Goal: Find contact information: Find contact information

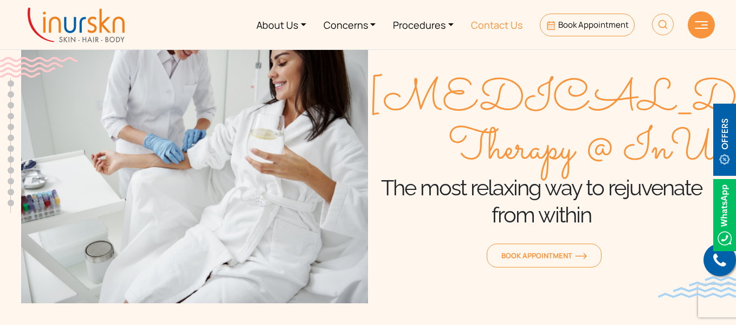
click at [501, 17] on link "Contact Us" at bounding box center [496, 24] width 69 height 41
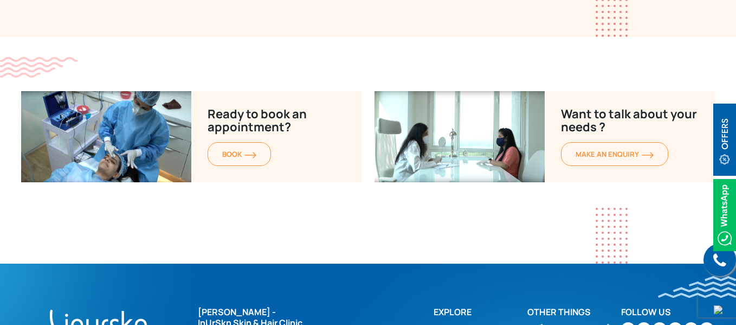
scroll to position [6047, 0]
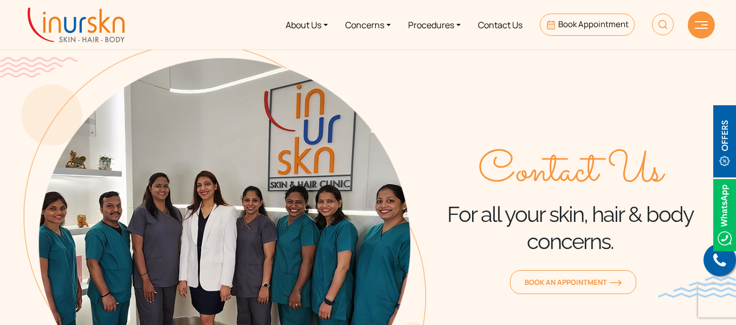
click at [689, 21] on div at bounding box center [701, 24] width 27 height 27
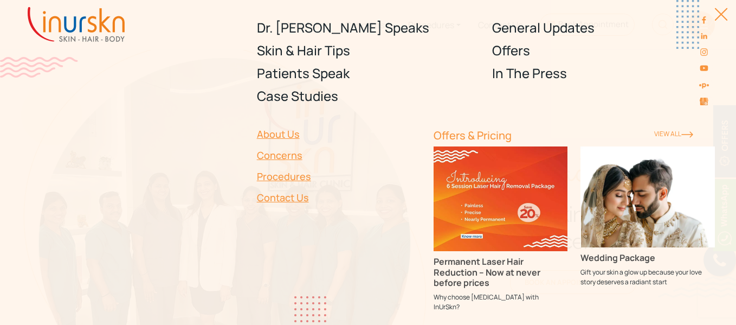
click at [716, 7] on div "Dr. [PERSON_NAME] Speaks Skin & Hair Tips Patients Speak Case Studies General U…" at bounding box center [368, 162] width 736 height 325
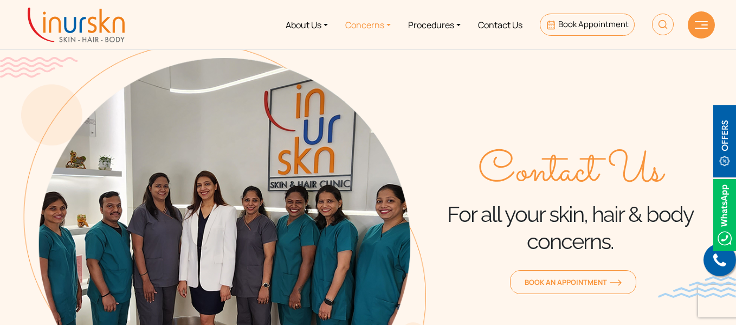
click at [378, 15] on link "Concerns" at bounding box center [368, 24] width 63 height 41
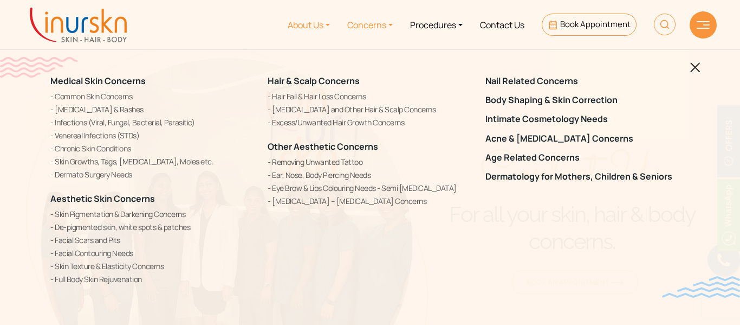
click at [303, 28] on link "About Us" at bounding box center [309, 24] width 60 height 41
